Goal: Information Seeking & Learning: Learn about a topic

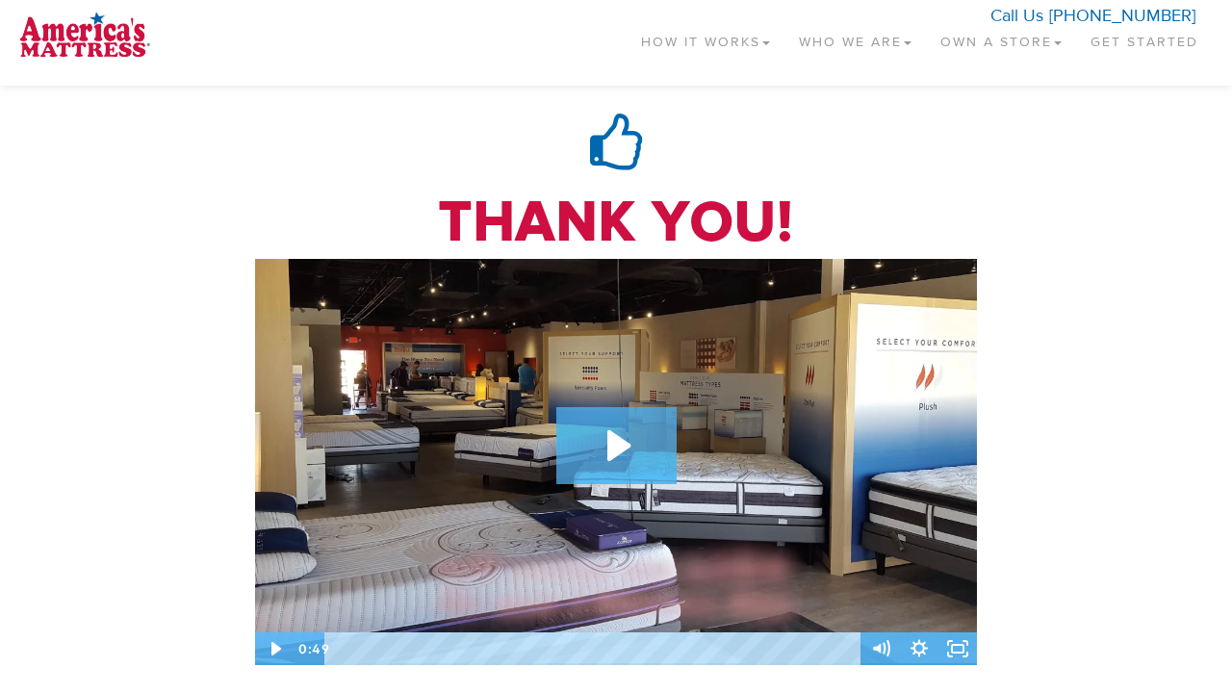
scroll to position [1019, 0]
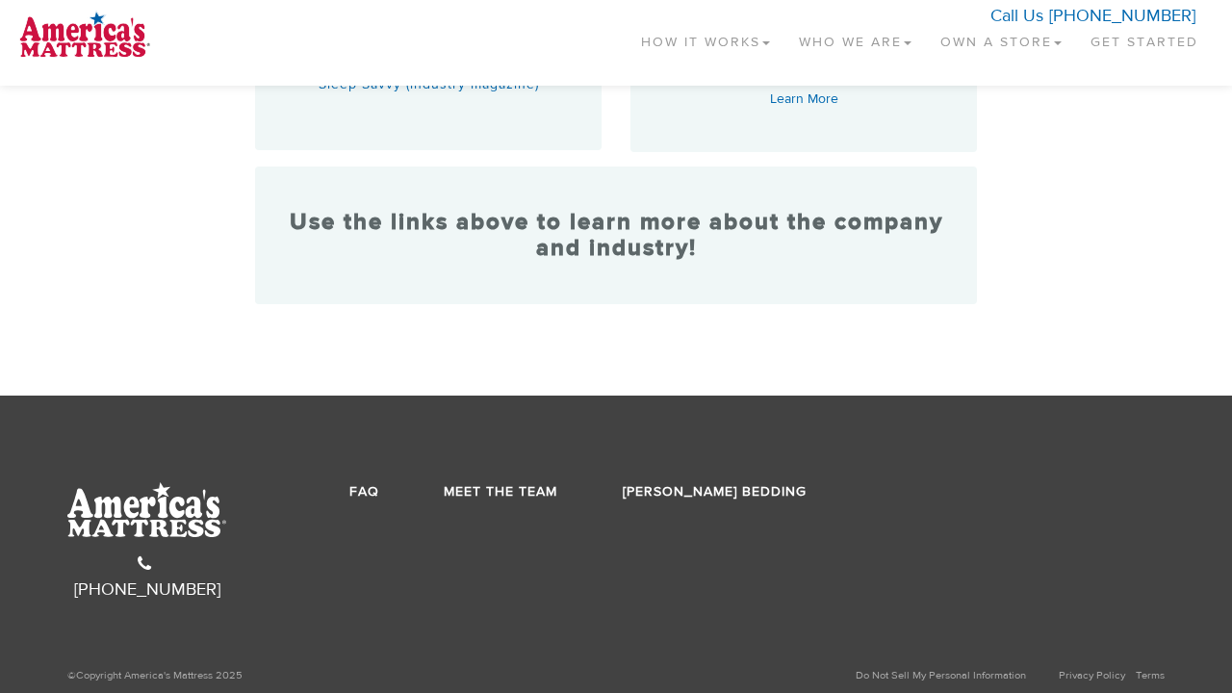
scroll to position [1018, 0]
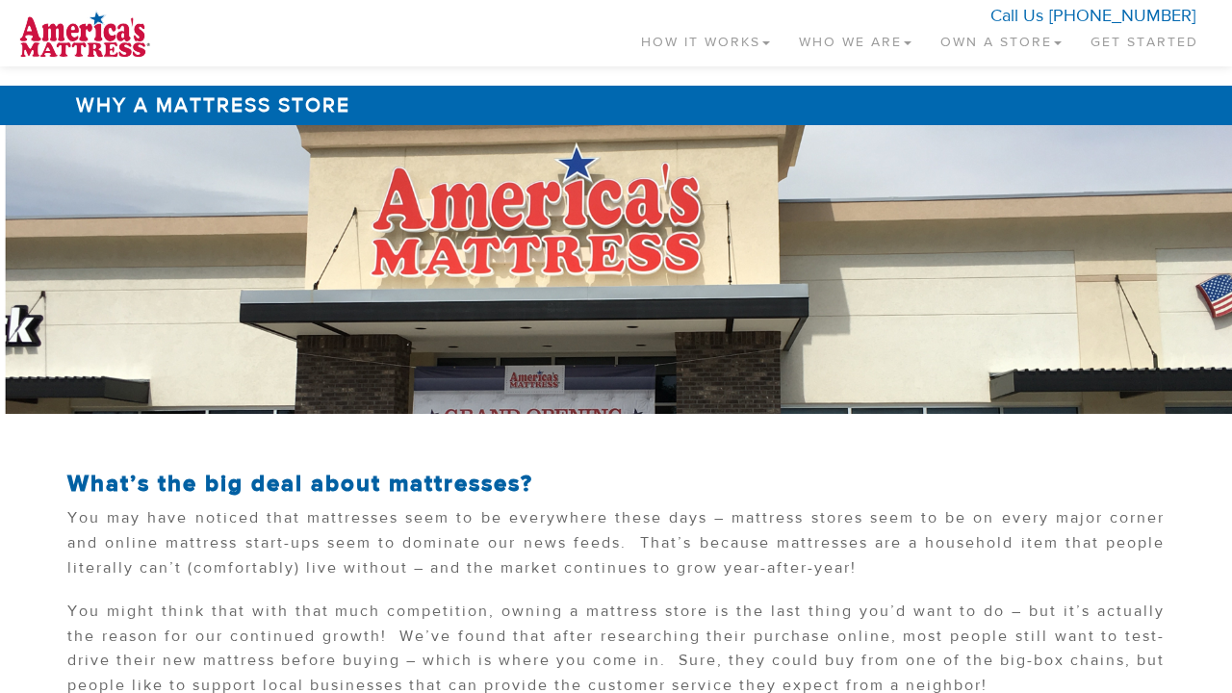
scroll to position [707, 0]
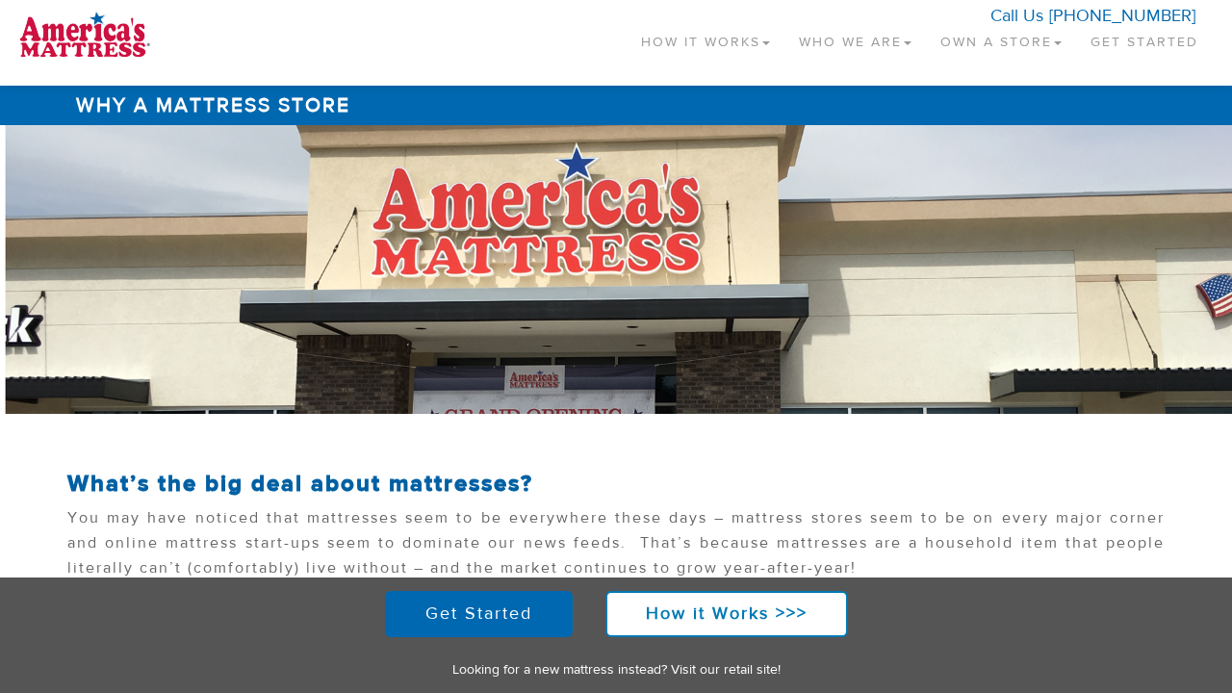
scroll to position [707, 0]
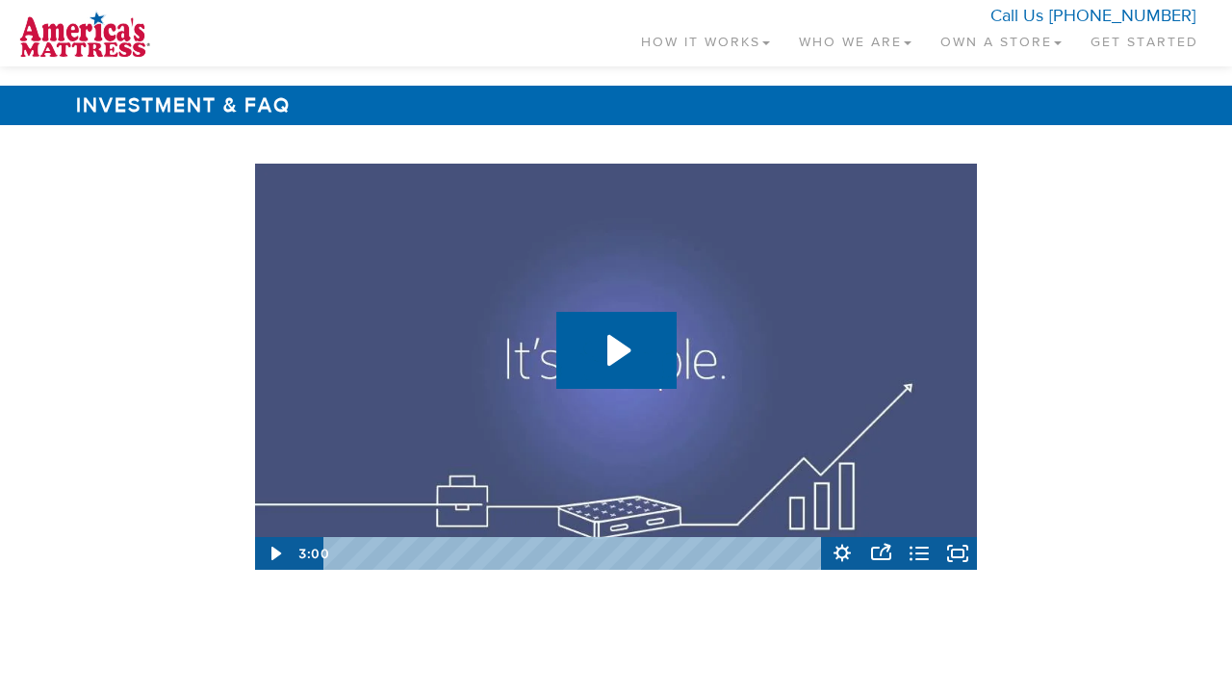
scroll to position [2881, 0]
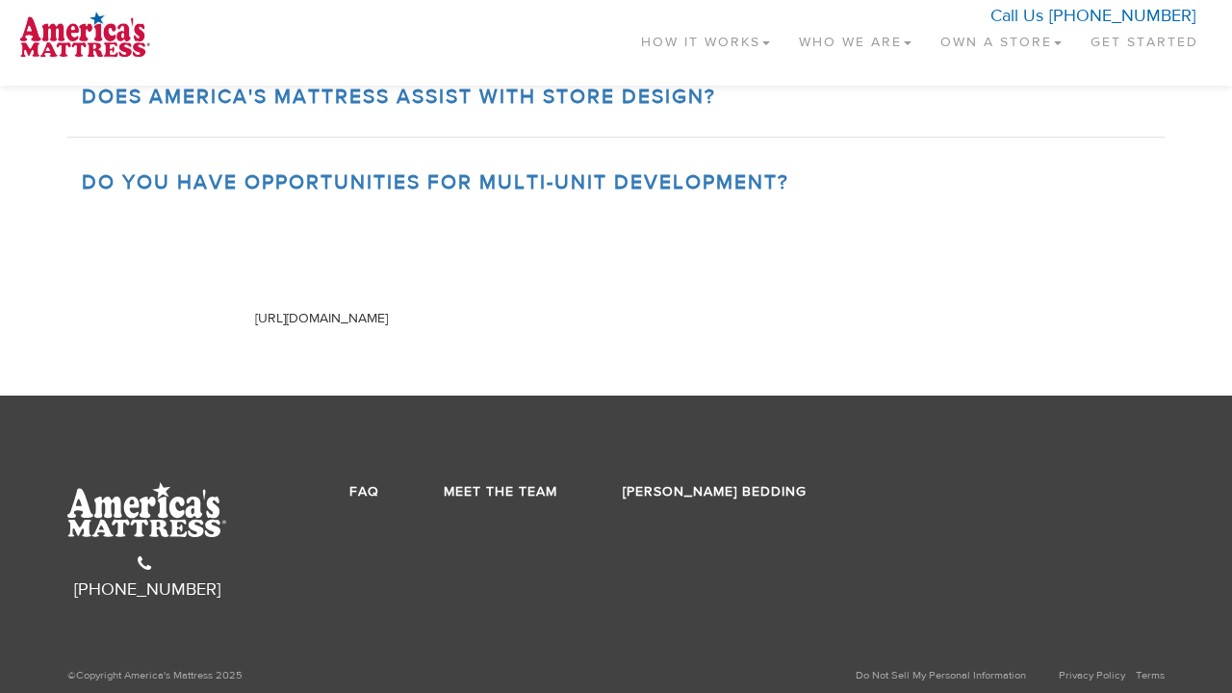
scroll to position [2880, 0]
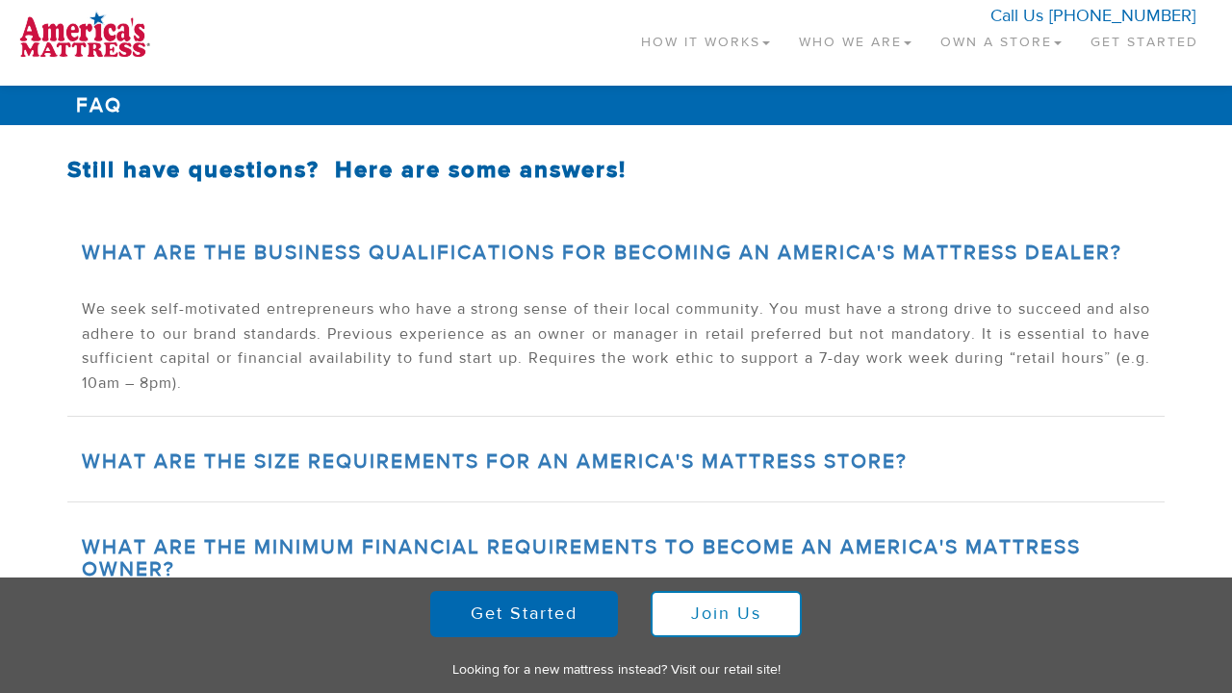
scroll to position [949, 0]
